Goal: Task Accomplishment & Management: Complete application form

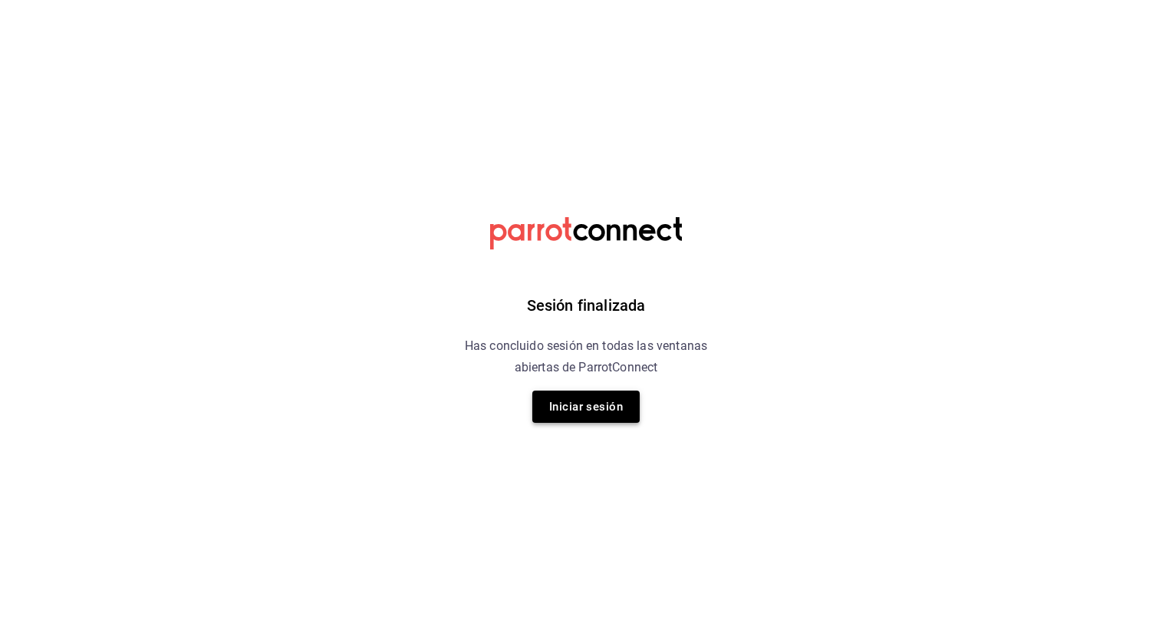
click at [594, 399] on button "Iniciar sesión" at bounding box center [585, 406] width 107 height 32
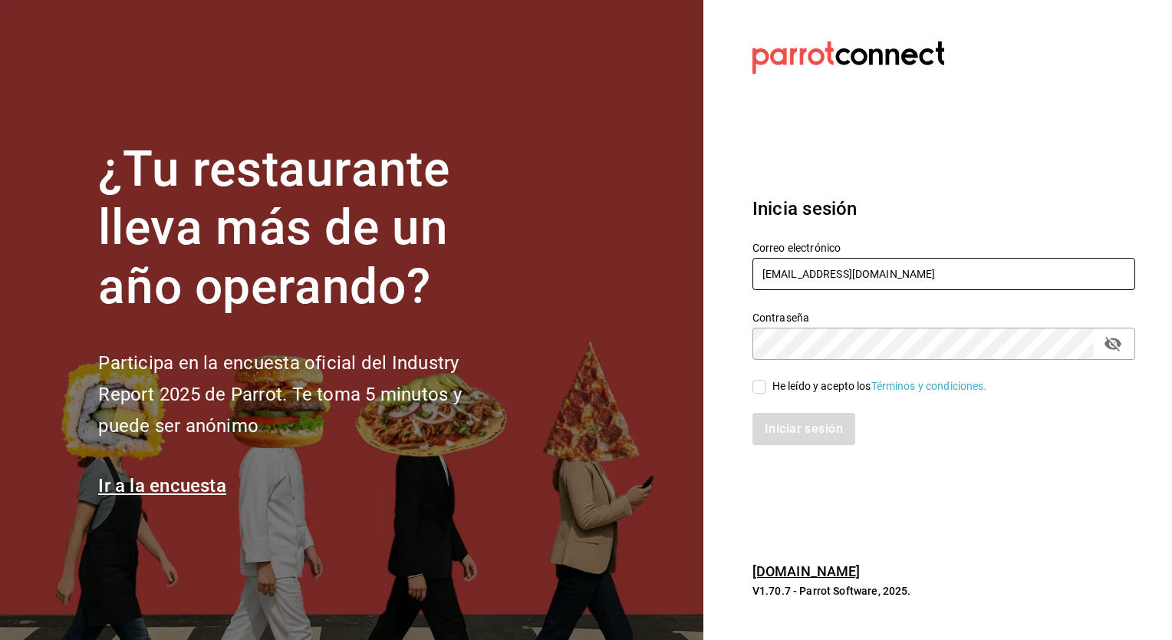
click at [939, 275] on input "luisgutierrez@gmail.com" at bounding box center [943, 274] width 383 height 32
type input "mariana.romero@grupocosteno.com"
click at [762, 383] on input "He leído y acepto los Términos y condiciones." at bounding box center [759, 387] width 14 height 14
checkbox input "true"
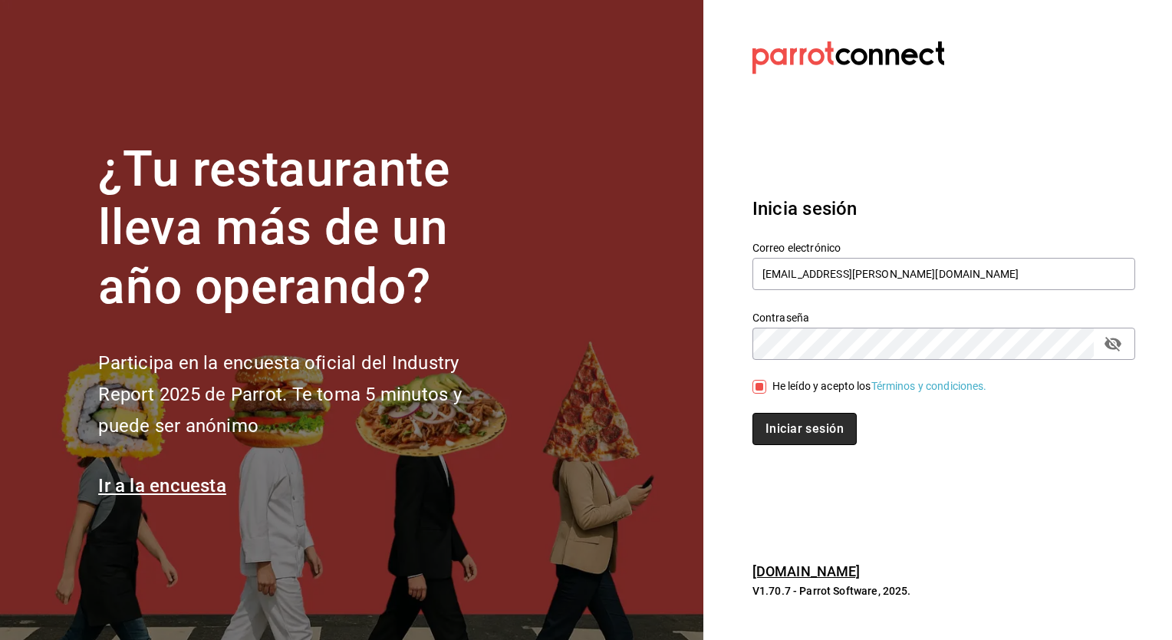
click at [810, 432] on button "Iniciar sesión" at bounding box center [804, 429] width 104 height 32
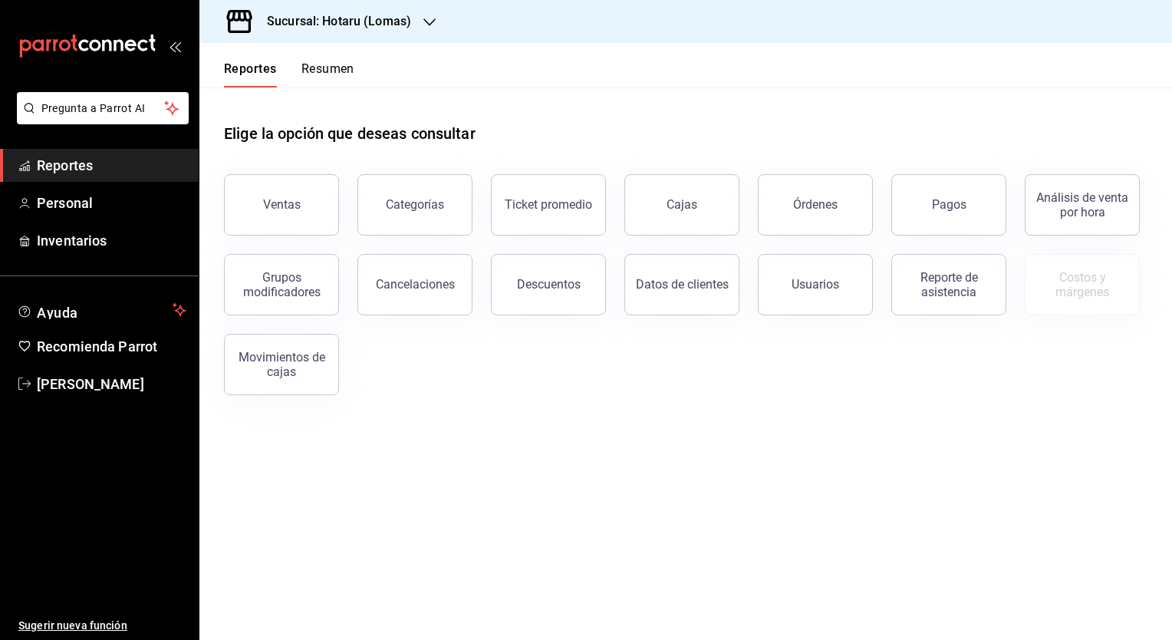
click at [331, 28] on h3 "Sucursal: Hotaru (Lomas)" at bounding box center [333, 21] width 156 height 18
click at [304, 107] on div "Ryoshi (Polanco)" at bounding box center [315, 101] width 206 height 16
click at [104, 201] on span "Personal" at bounding box center [112, 202] width 150 height 21
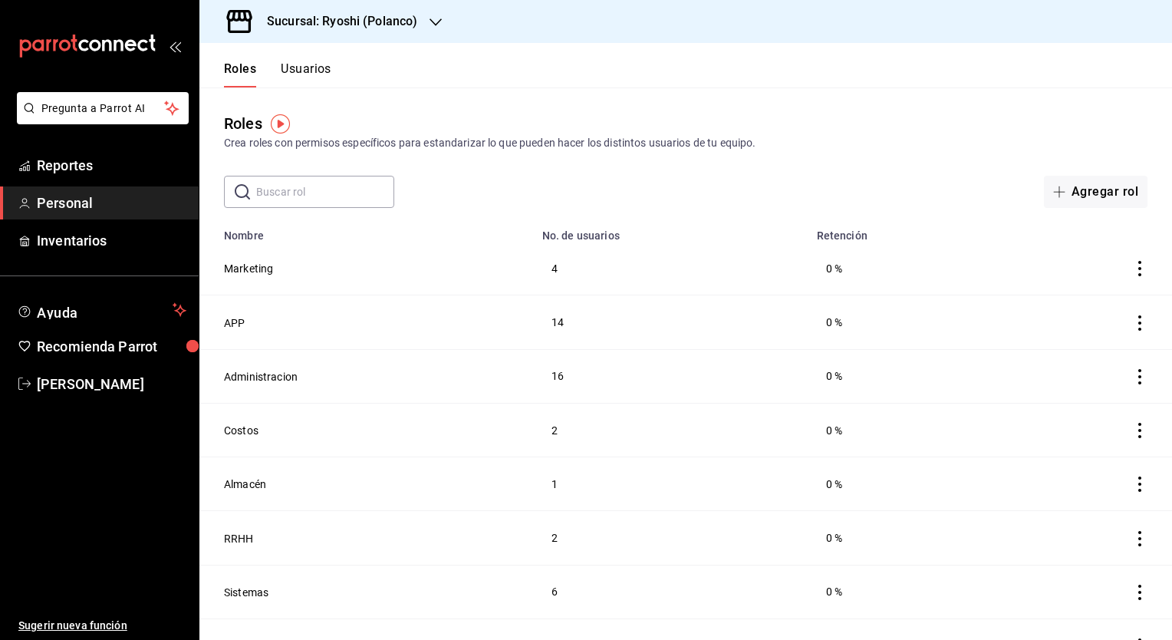
click at [317, 76] on button "Usuarios" at bounding box center [306, 74] width 51 height 26
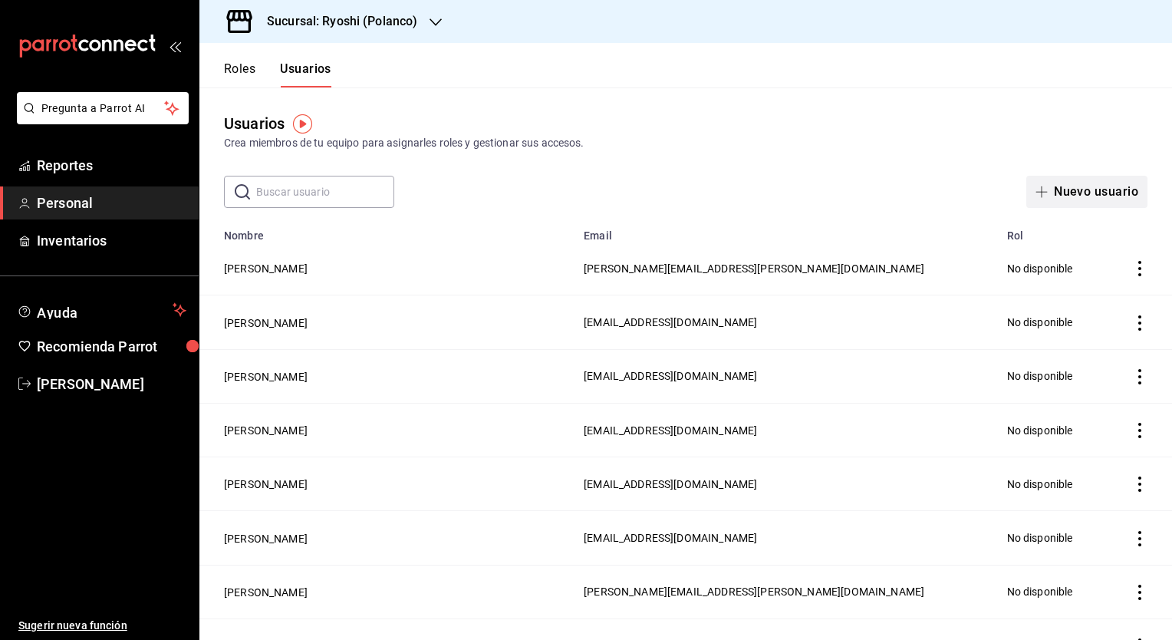
click at [1084, 199] on button "Nuevo usuario" at bounding box center [1086, 192] width 121 height 32
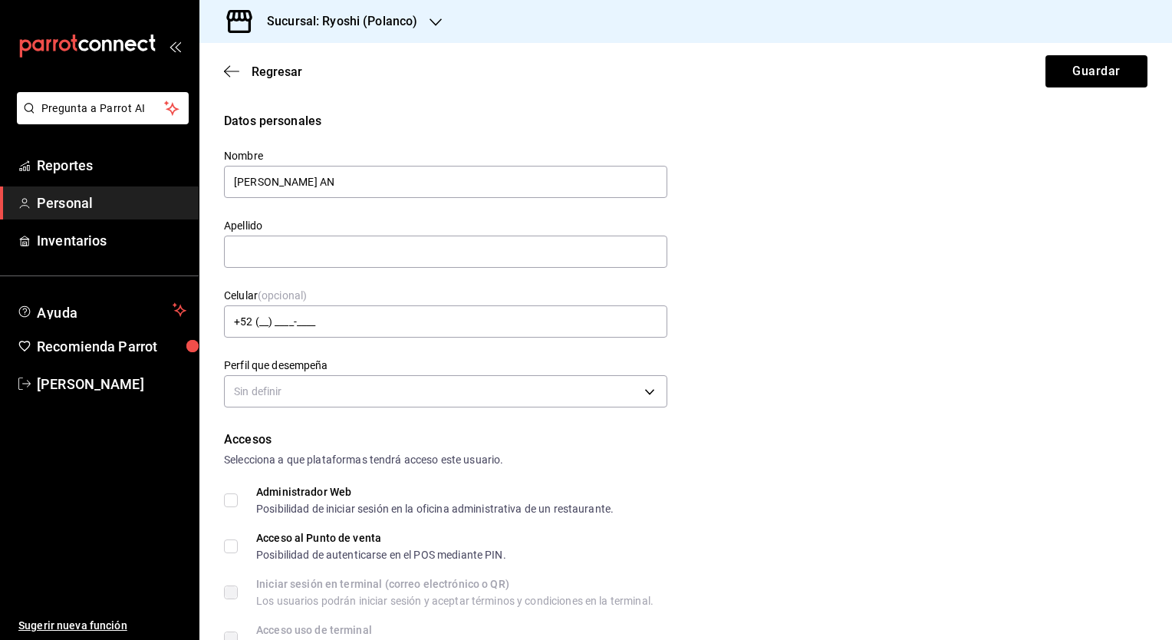
type input "ROSA AN"
type input "FLORES"
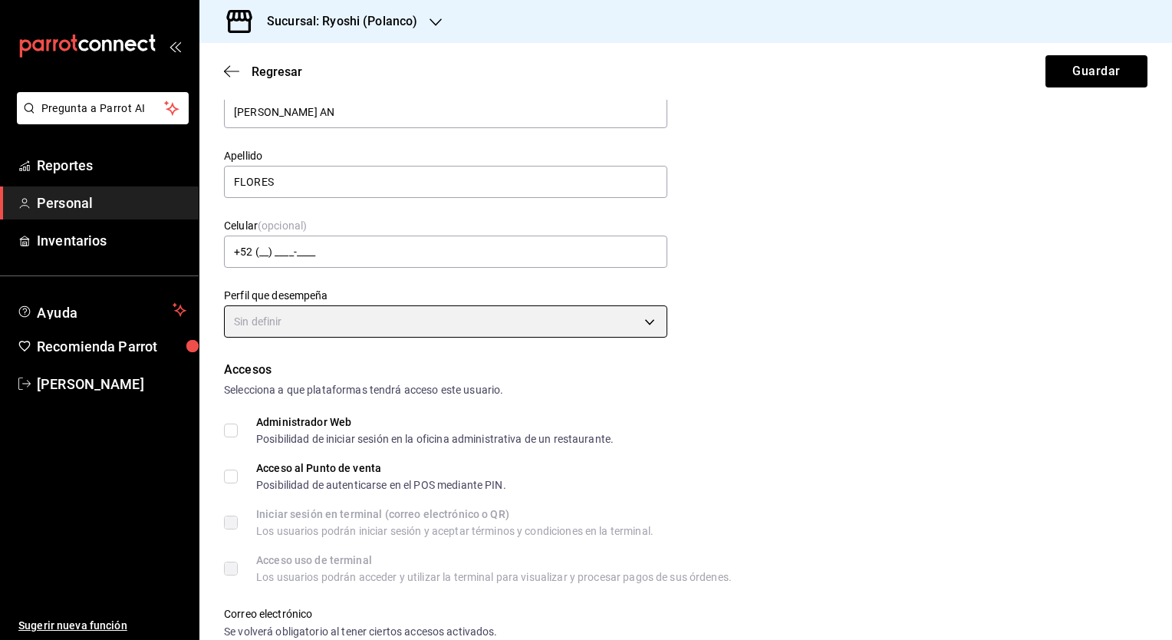
scroll to position [153, 0]
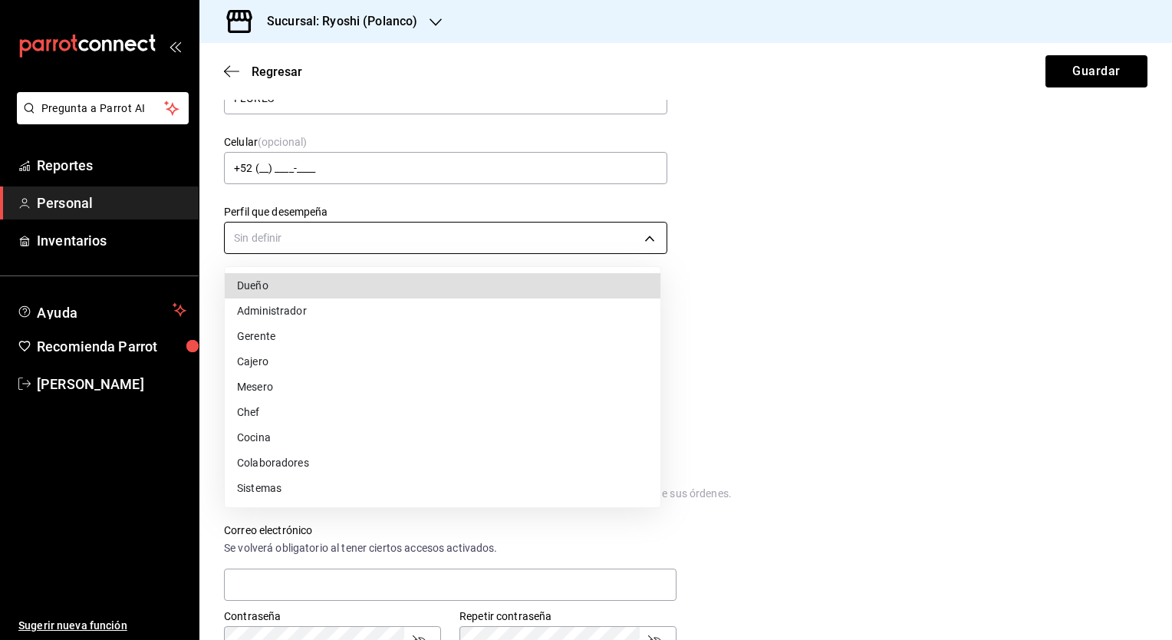
click at [512, 235] on body "Pregunta a Parrot AI Reportes Personal Inventarios Ayuda Recomienda Parrot Mari…" at bounding box center [586, 320] width 1172 height 640
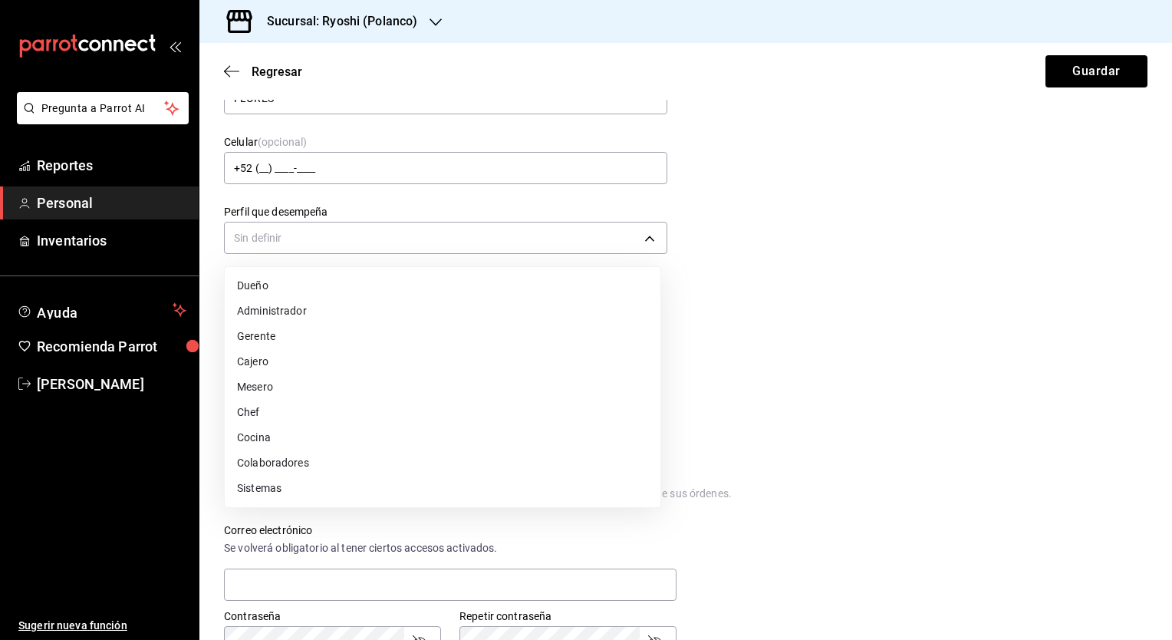
click at [420, 379] on li "Mesero" at bounding box center [443, 386] width 436 height 25
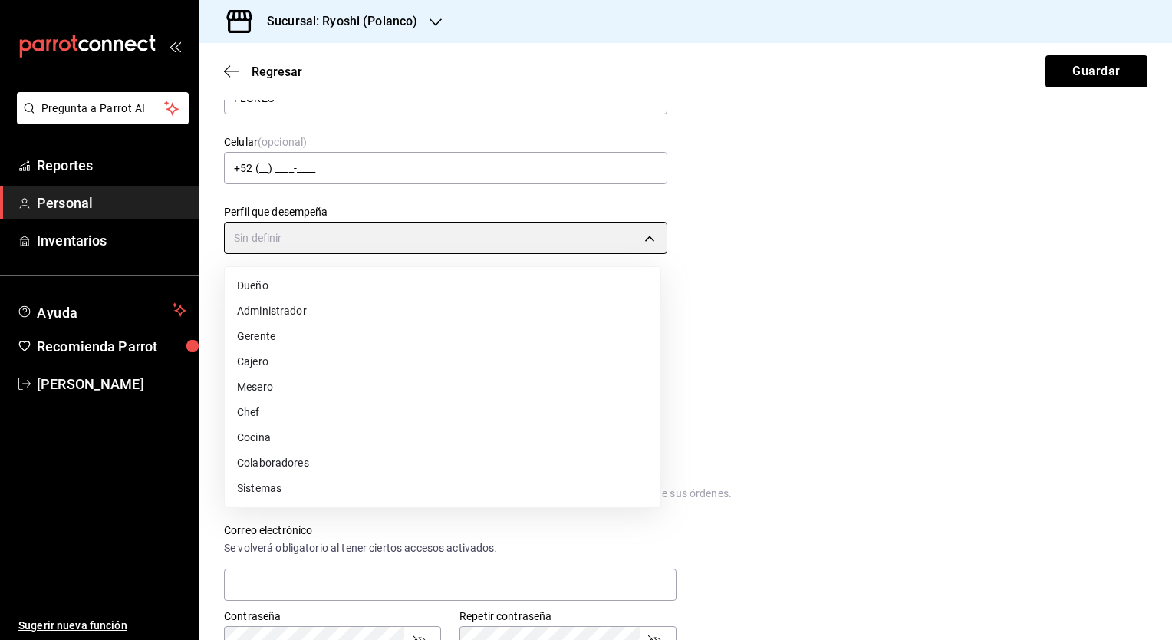
type input "WAITER"
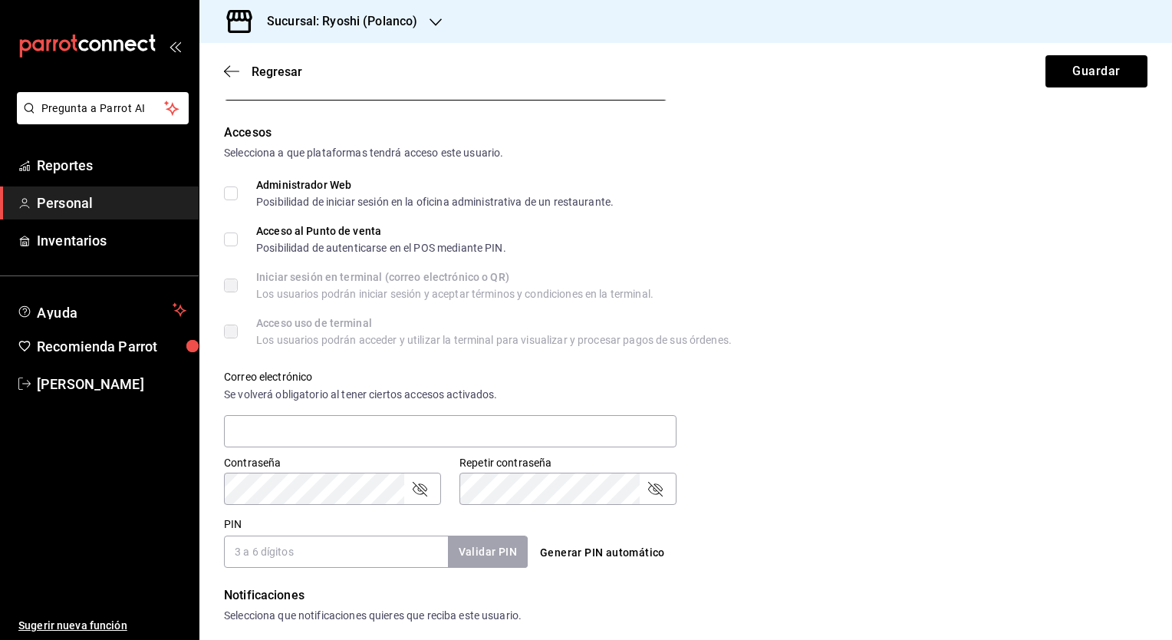
scroll to position [383, 0]
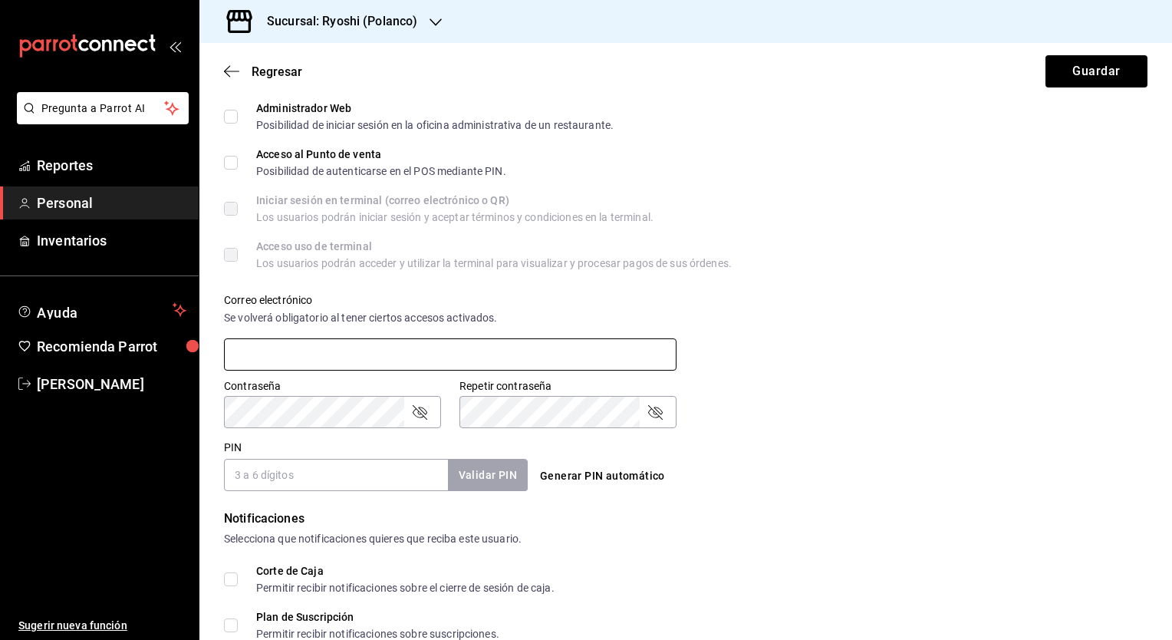
click at [347, 350] on input "text" at bounding box center [450, 354] width 452 height 32
type input "rosann@gmail.com"
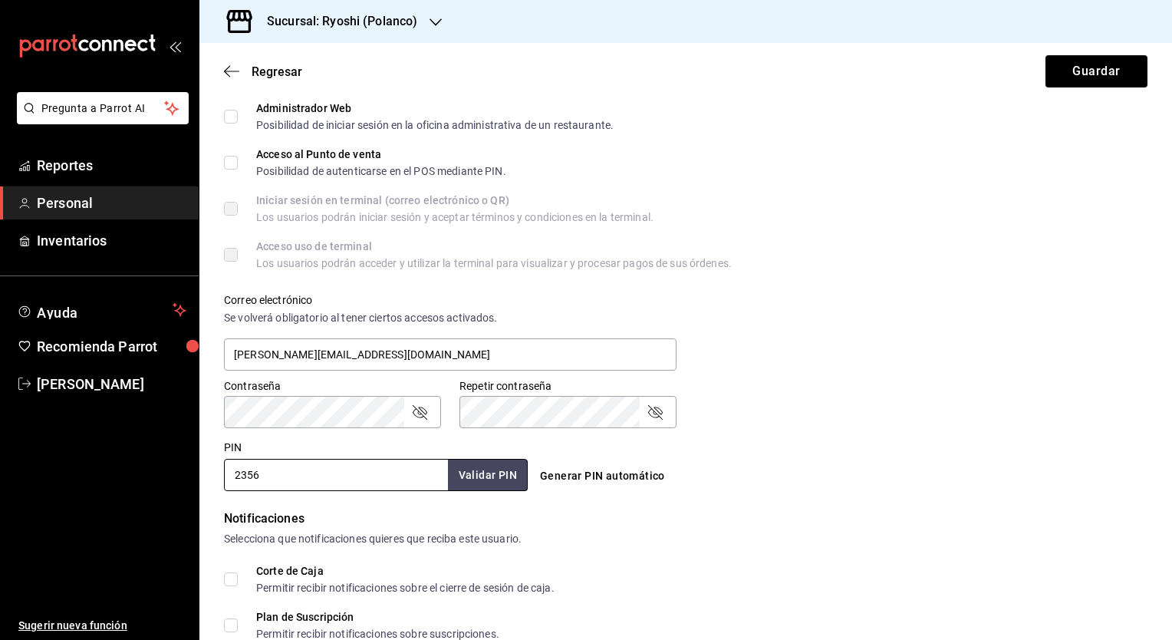
drag, startPoint x: 416, startPoint y: 413, endPoint x: 442, endPoint y: 416, distance: 26.9
click at [416, 413] on icon "passwordField" at bounding box center [419, 412] width 18 height 18
click at [656, 412] on icon "passwordField" at bounding box center [655, 412] width 18 height 18
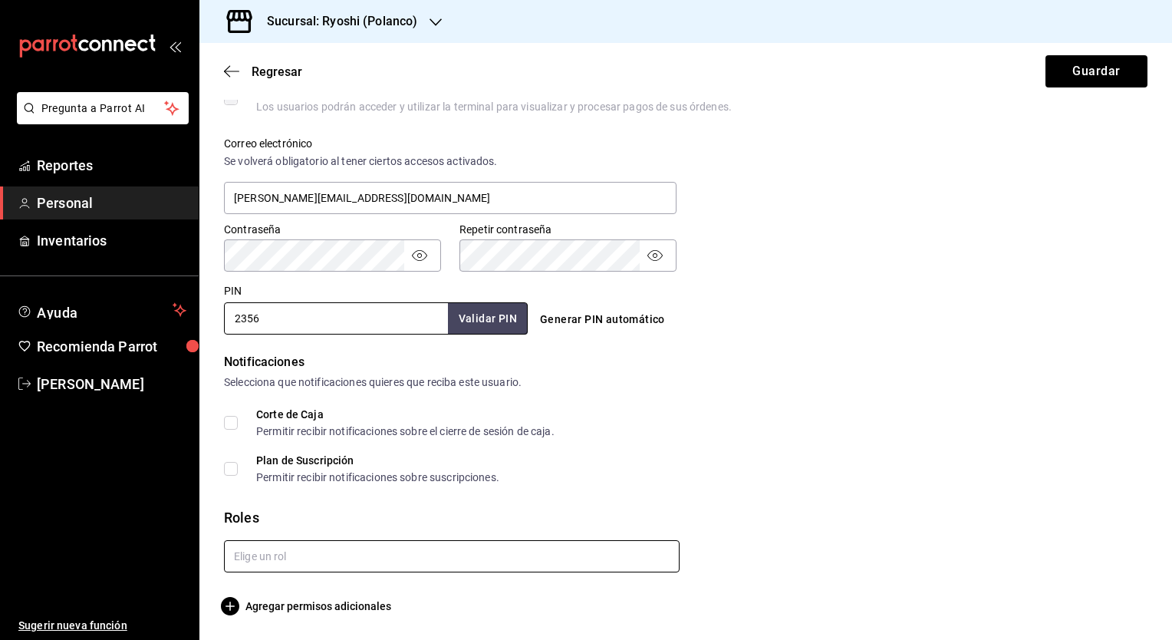
type input "2356"
click at [306, 557] on input "text" at bounding box center [452, 556] width 456 height 32
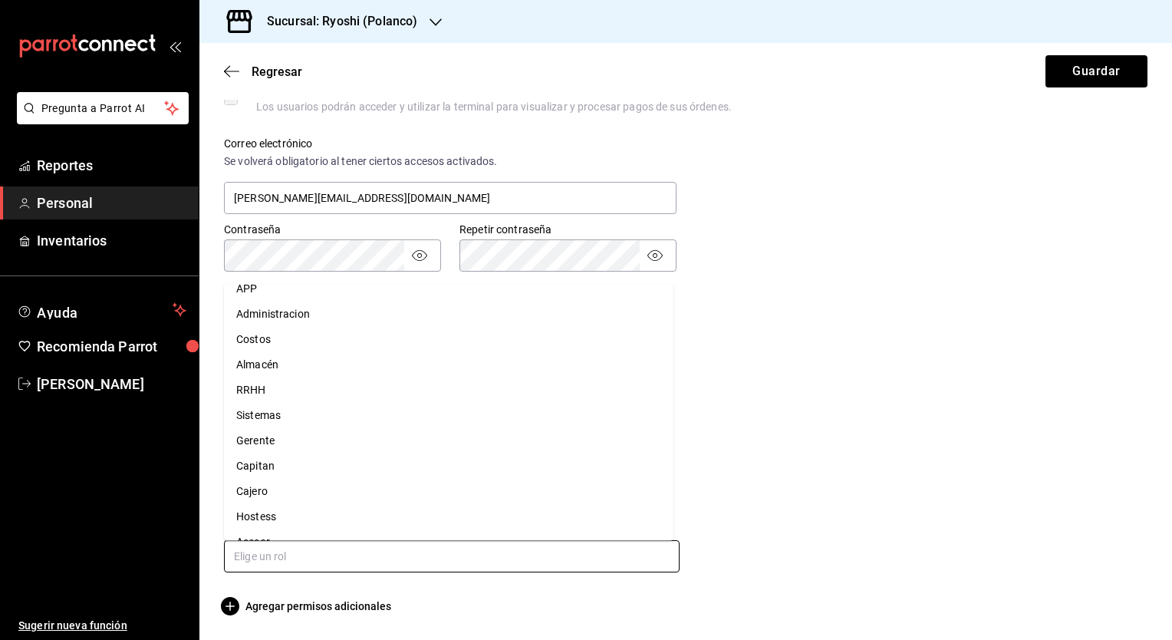
scroll to position [60, 0]
click at [352, 521] on li "Asesor" at bounding box center [448, 521] width 449 height 25
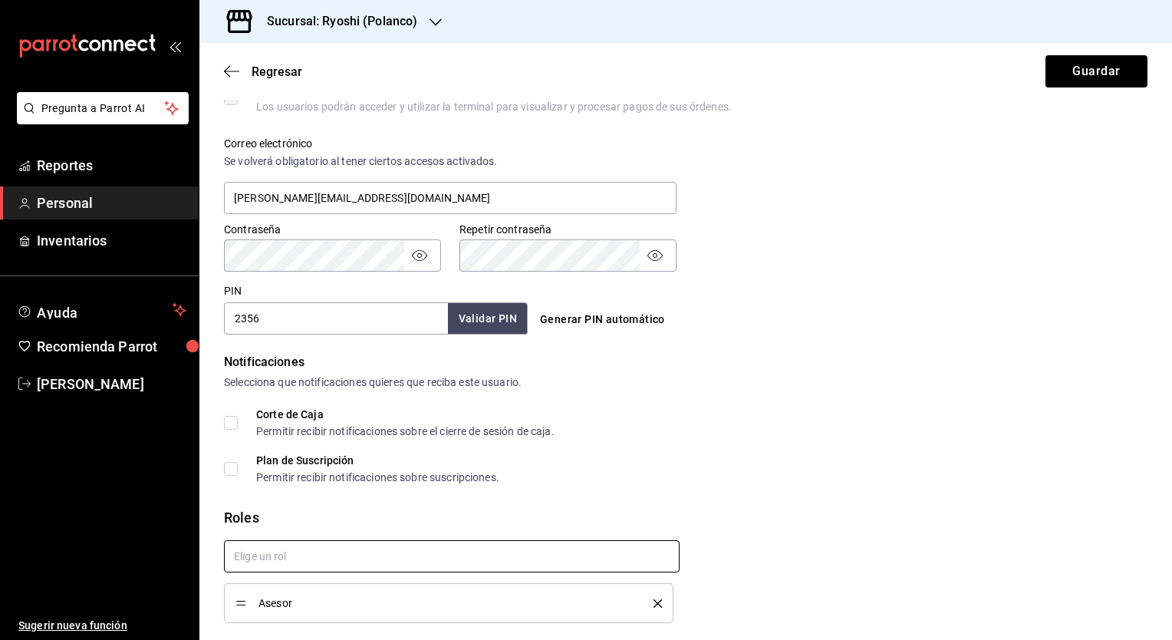
checkbox input "true"
click at [1081, 84] on button "Guardar" at bounding box center [1096, 71] width 102 height 32
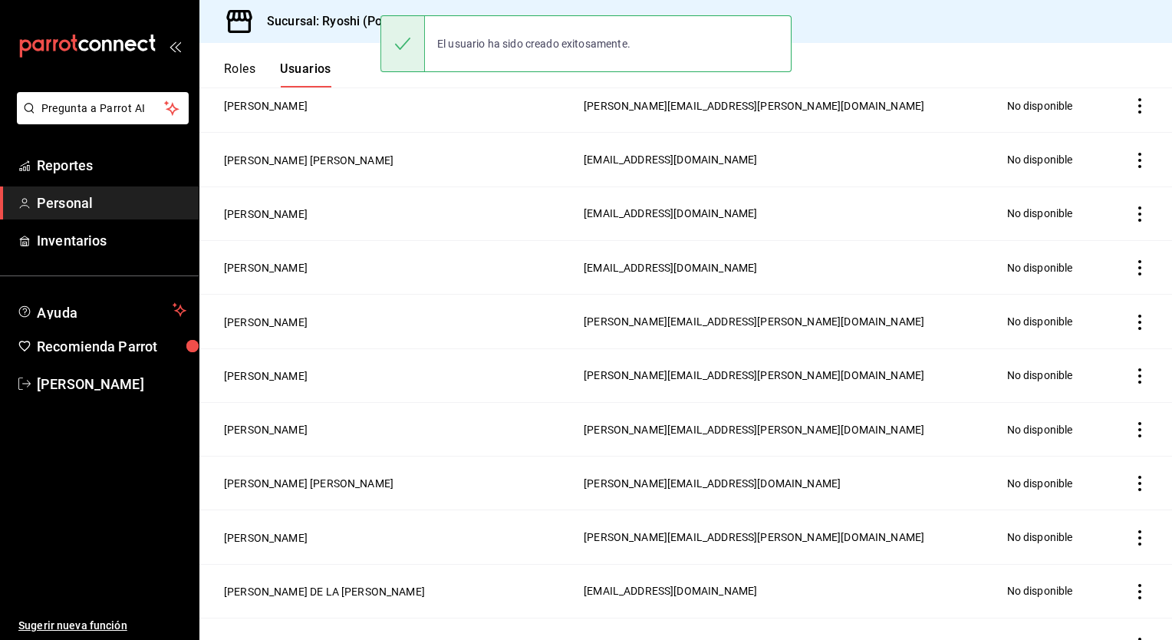
scroll to position [594, 0]
